Goal: Transaction & Acquisition: Book appointment/travel/reservation

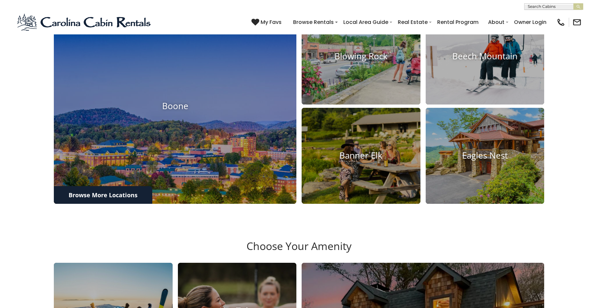
scroll to position [295, 0]
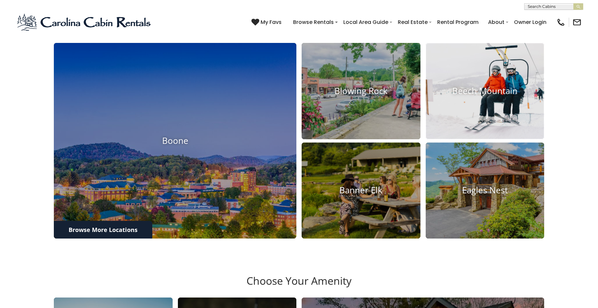
click at [491, 136] on img at bounding box center [484, 91] width 131 height 106
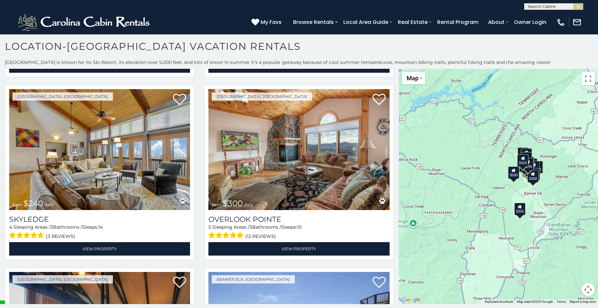
scroll to position [2405, 0]
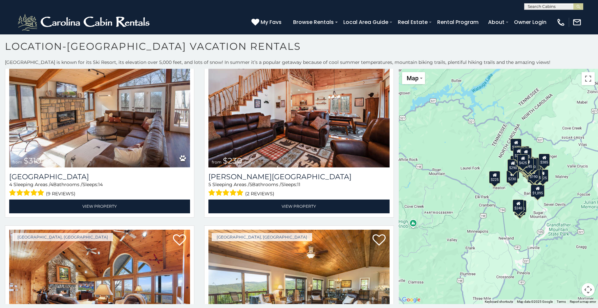
scroll to position [703, 0]
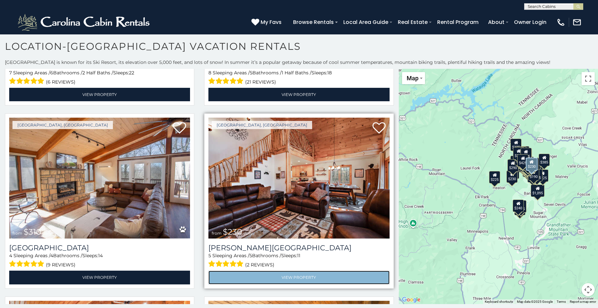
click at [292, 271] on link "View Property" at bounding box center [298, 277] width 181 height 13
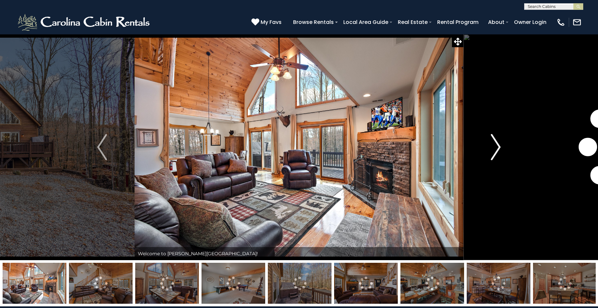
click at [497, 144] on img "Next" at bounding box center [496, 147] width 10 height 26
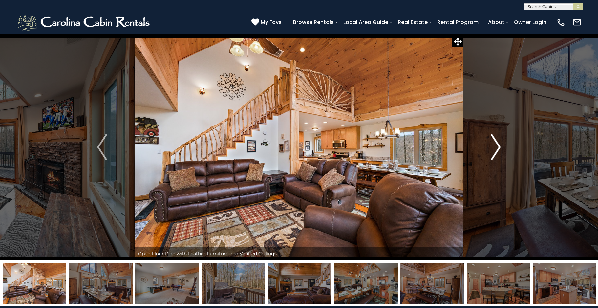
click at [497, 144] on img "Next" at bounding box center [496, 147] width 10 height 26
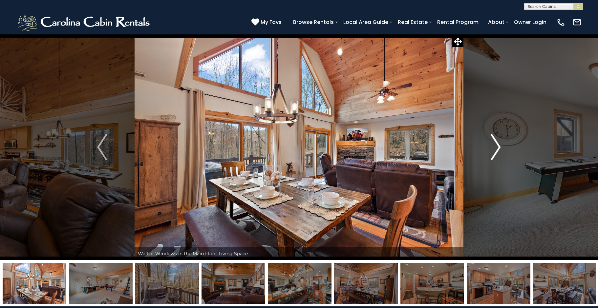
click at [497, 144] on img "Next" at bounding box center [496, 147] width 10 height 26
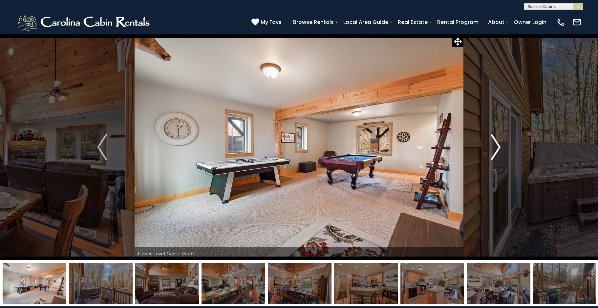
click at [497, 144] on img "Next" at bounding box center [496, 147] width 10 height 26
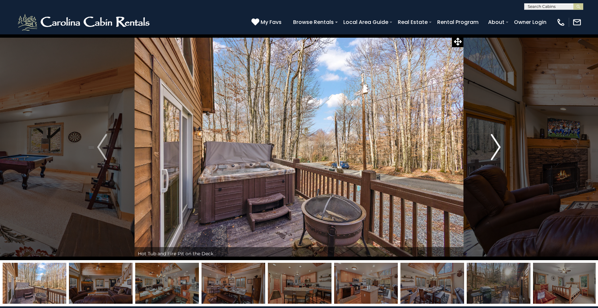
click at [497, 144] on img "Next" at bounding box center [496, 147] width 10 height 26
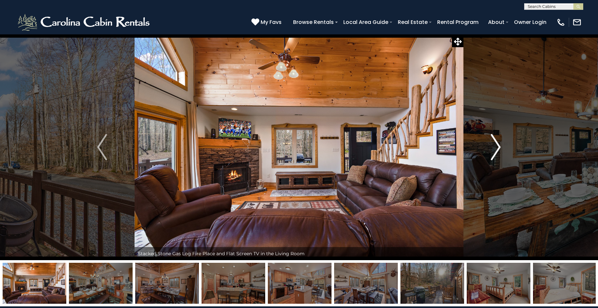
click at [497, 144] on img "Next" at bounding box center [496, 147] width 10 height 26
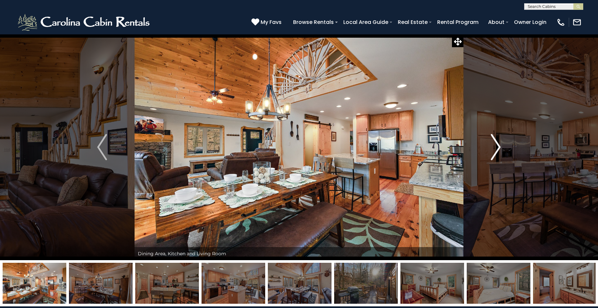
click at [497, 144] on img "Next" at bounding box center [496, 147] width 10 height 26
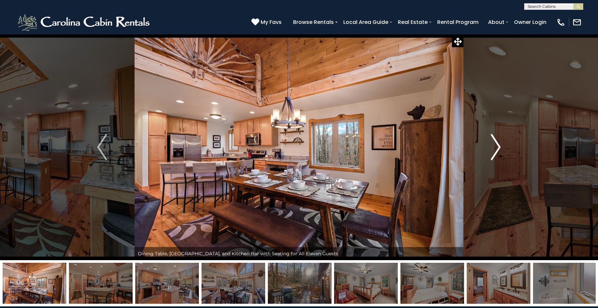
click at [497, 144] on img "Next" at bounding box center [496, 147] width 10 height 26
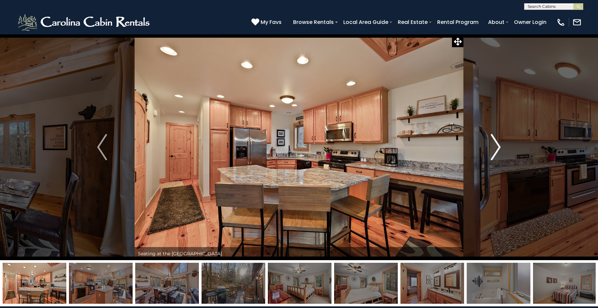
click at [497, 144] on img "Next" at bounding box center [496, 147] width 10 height 26
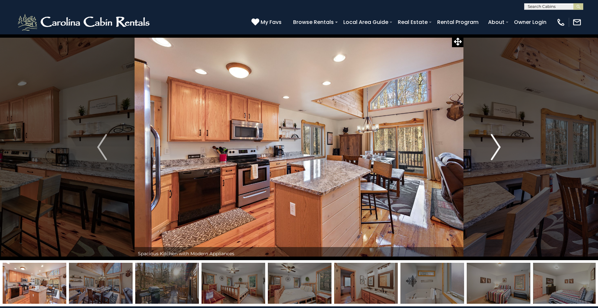
click at [497, 144] on img "Next" at bounding box center [496, 147] width 10 height 26
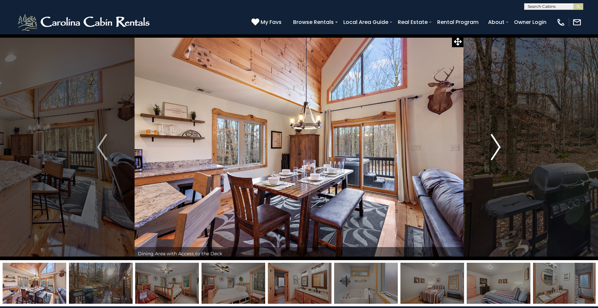
click at [497, 144] on img "Next" at bounding box center [496, 147] width 10 height 26
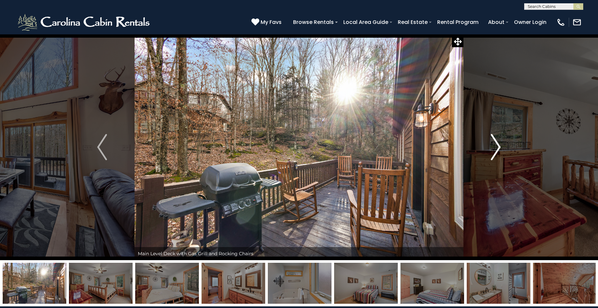
click at [497, 144] on img "Next" at bounding box center [496, 147] width 10 height 26
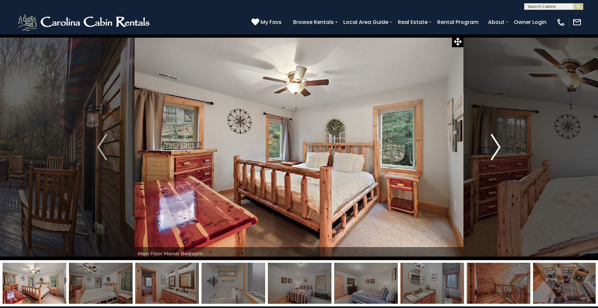
click at [497, 144] on img "Next" at bounding box center [496, 147] width 10 height 26
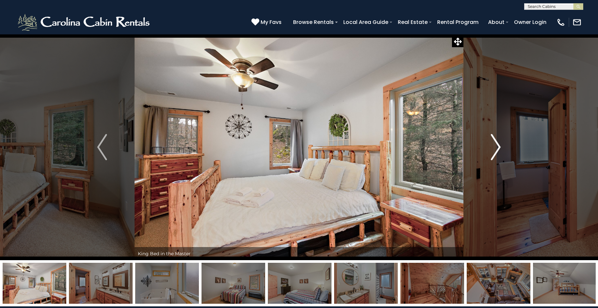
click at [497, 144] on img "Next" at bounding box center [496, 147] width 10 height 26
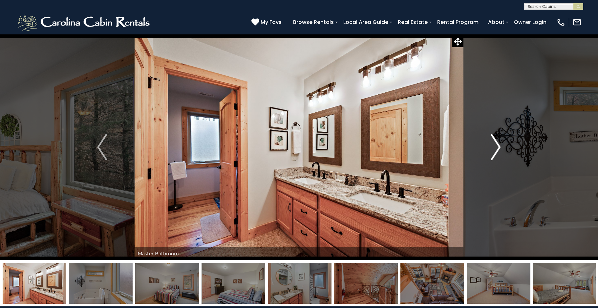
click at [497, 144] on img "Next" at bounding box center [496, 147] width 10 height 26
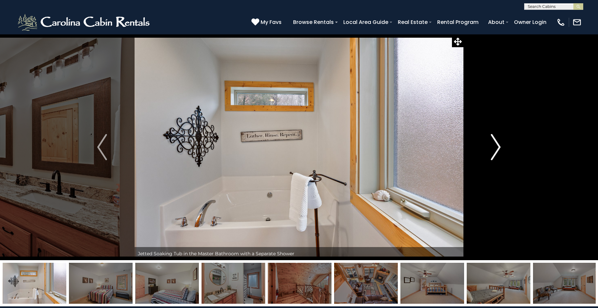
click at [497, 144] on img "Next" at bounding box center [496, 147] width 10 height 26
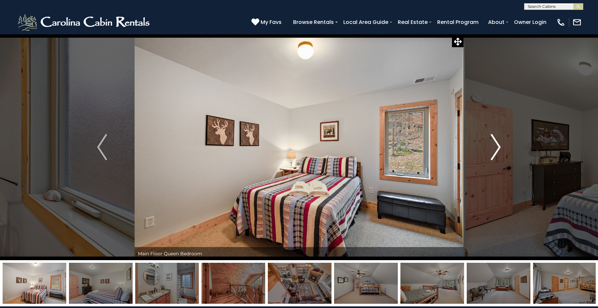
click at [497, 144] on img "Next" at bounding box center [496, 147] width 10 height 26
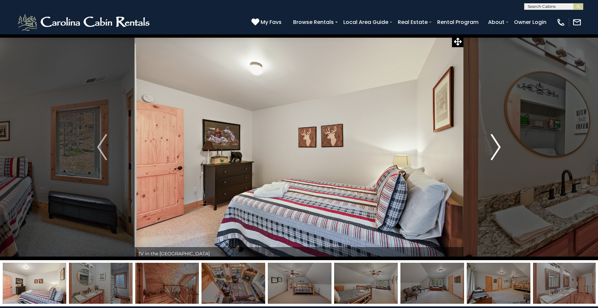
click at [497, 144] on img "Next" at bounding box center [496, 147] width 10 height 26
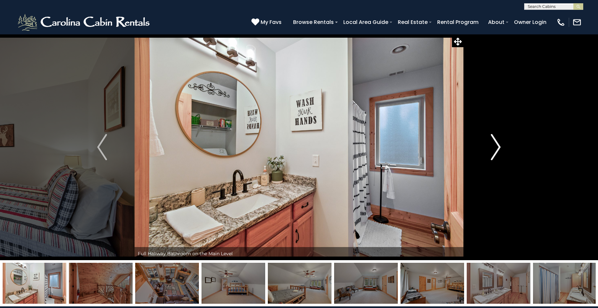
click at [497, 144] on img "Next" at bounding box center [496, 147] width 10 height 26
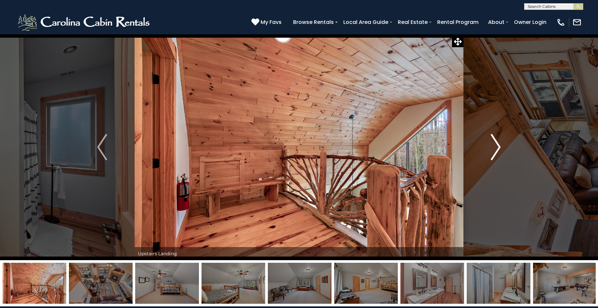
click at [497, 144] on img "Next" at bounding box center [496, 147] width 10 height 26
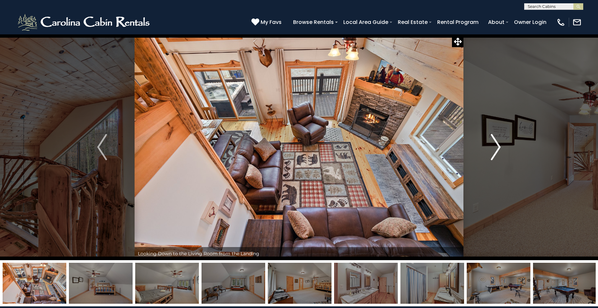
click at [497, 144] on img "Next" at bounding box center [496, 147] width 10 height 26
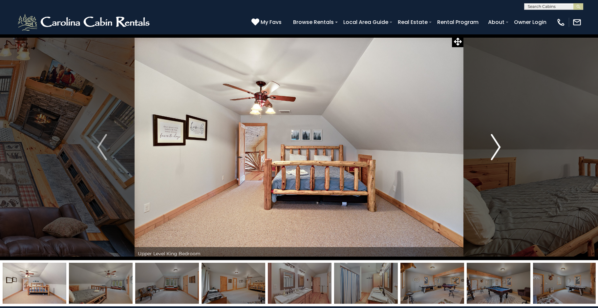
click at [497, 144] on img "Next" at bounding box center [496, 147] width 10 height 26
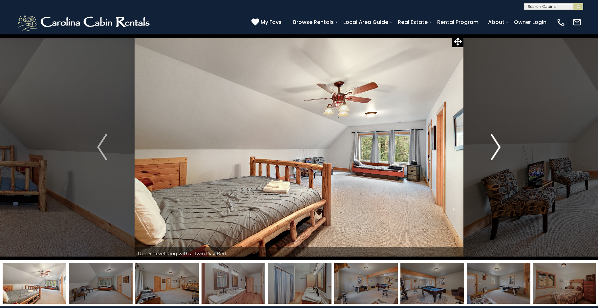
click at [497, 144] on img "Next" at bounding box center [496, 147] width 10 height 26
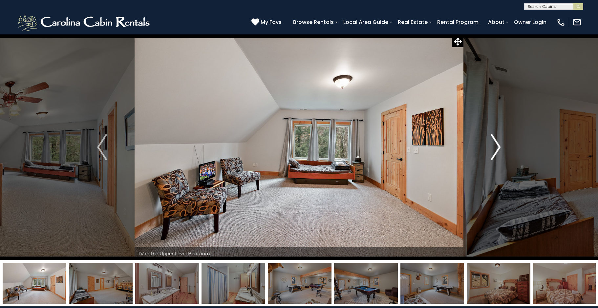
click at [497, 144] on img "Next" at bounding box center [496, 147] width 10 height 26
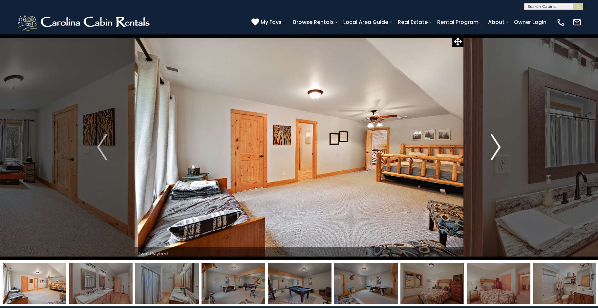
click at [497, 144] on img "Next" at bounding box center [496, 147] width 10 height 26
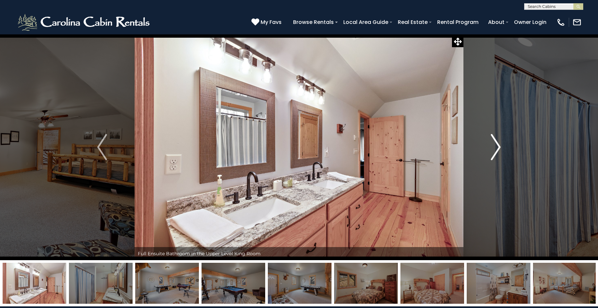
click at [497, 144] on img "Next" at bounding box center [496, 147] width 10 height 26
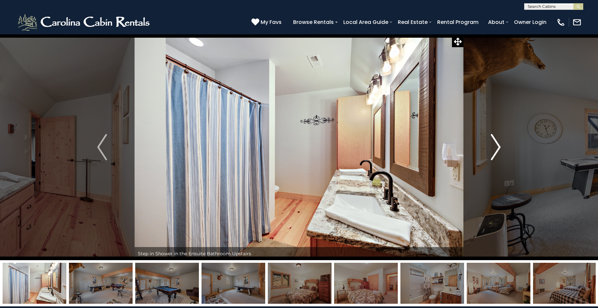
click at [497, 144] on img "Next" at bounding box center [496, 147] width 10 height 26
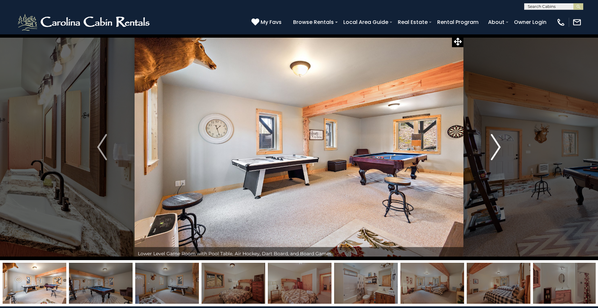
click at [497, 144] on img "Next" at bounding box center [496, 147] width 10 height 26
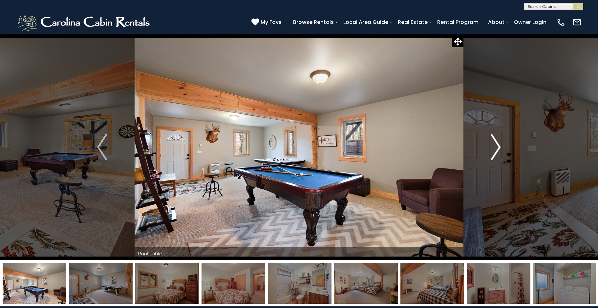
click at [497, 144] on img "Next" at bounding box center [496, 147] width 10 height 26
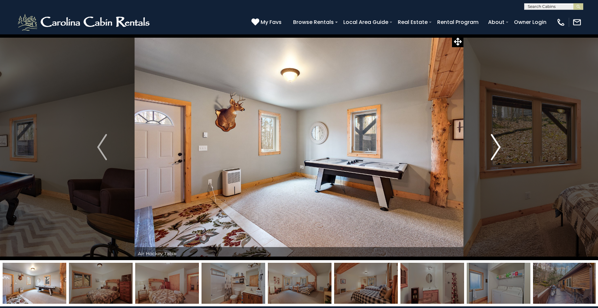
click at [497, 144] on img "Next" at bounding box center [496, 147] width 10 height 26
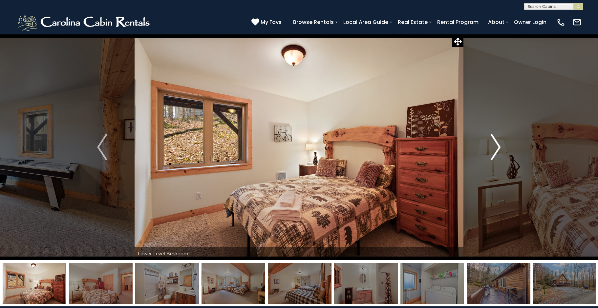
click at [497, 144] on img "Next" at bounding box center [496, 147] width 10 height 26
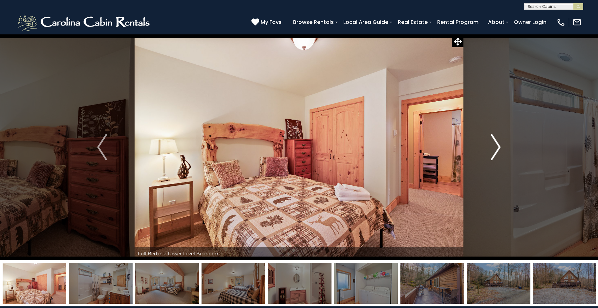
click at [497, 144] on img "Next" at bounding box center [496, 147] width 10 height 26
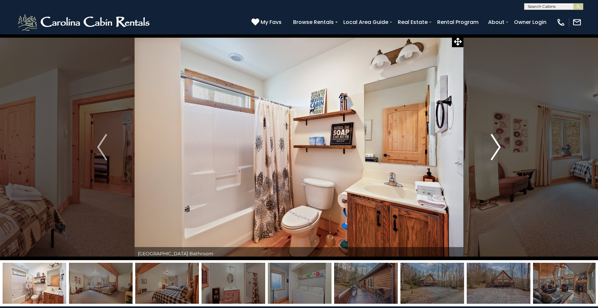
click at [497, 144] on img "Next" at bounding box center [496, 147] width 10 height 26
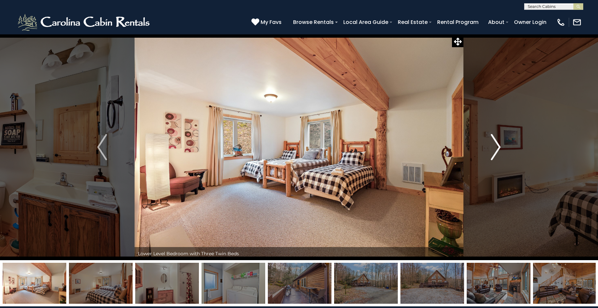
click at [497, 144] on img "Next" at bounding box center [496, 147] width 10 height 26
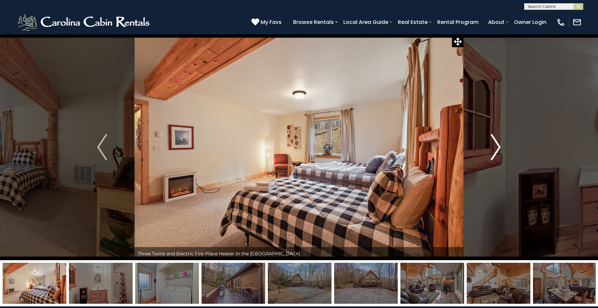
click at [497, 144] on img "Next" at bounding box center [496, 147] width 10 height 26
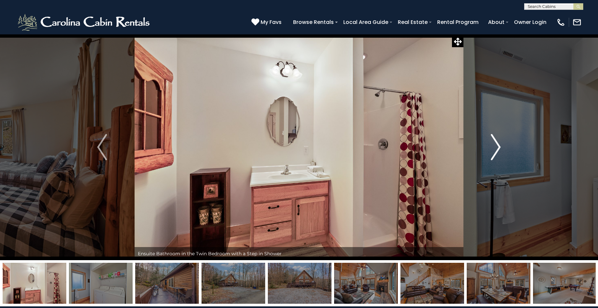
click at [497, 144] on img "Next" at bounding box center [496, 147] width 10 height 26
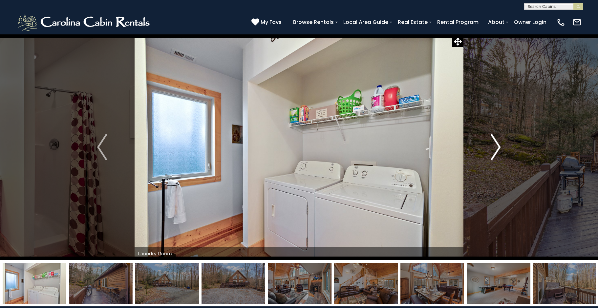
click at [497, 144] on img "Next" at bounding box center [496, 147] width 10 height 26
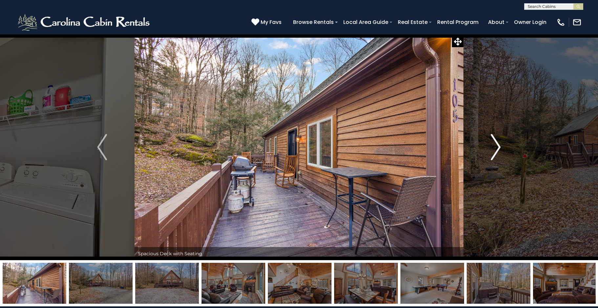
click at [497, 144] on img "Next" at bounding box center [496, 147] width 10 height 26
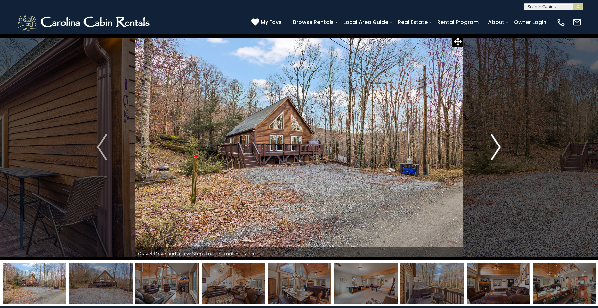
click at [497, 144] on img "Next" at bounding box center [496, 147] width 10 height 26
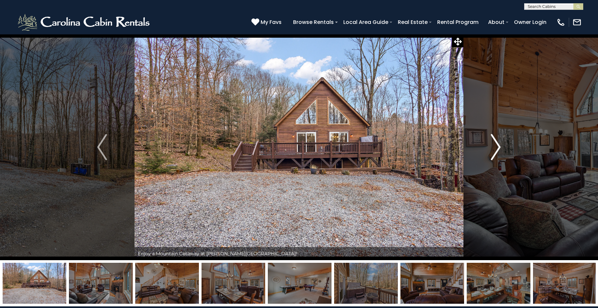
click at [497, 144] on img "Next" at bounding box center [496, 147] width 10 height 26
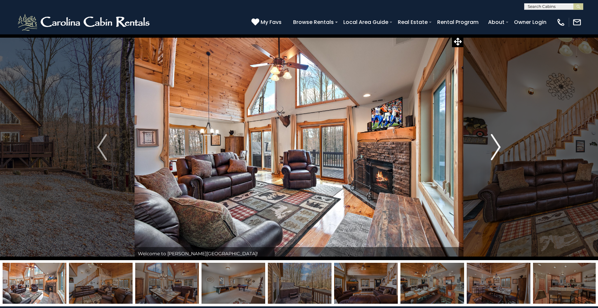
click at [497, 144] on img "Next" at bounding box center [496, 147] width 10 height 26
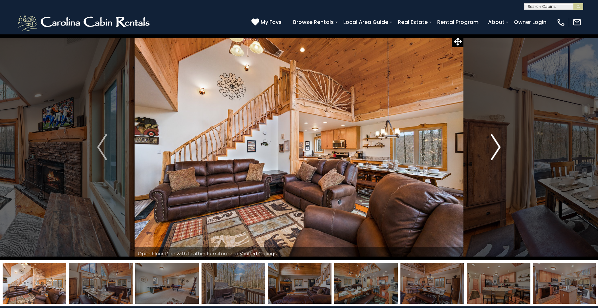
click at [497, 144] on img "Next" at bounding box center [496, 147] width 10 height 26
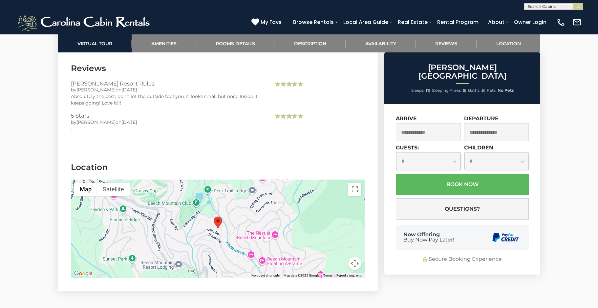
scroll to position [1475, 0]
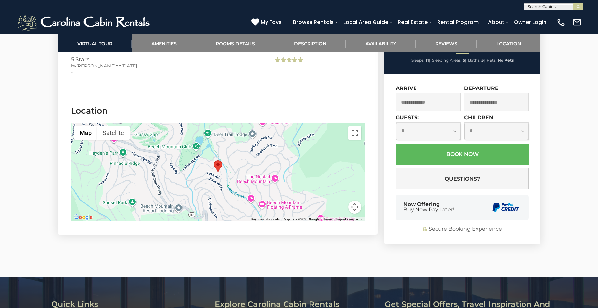
click at [217, 188] on div at bounding box center [218, 172] width 294 height 98
click at [214, 160] on area "Rudolph Resort" at bounding box center [214, 160] width 0 height 0
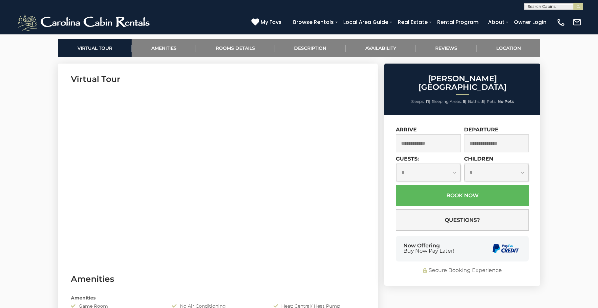
scroll to position [0, 0]
